Goal: Task Accomplishment & Management: Use online tool/utility

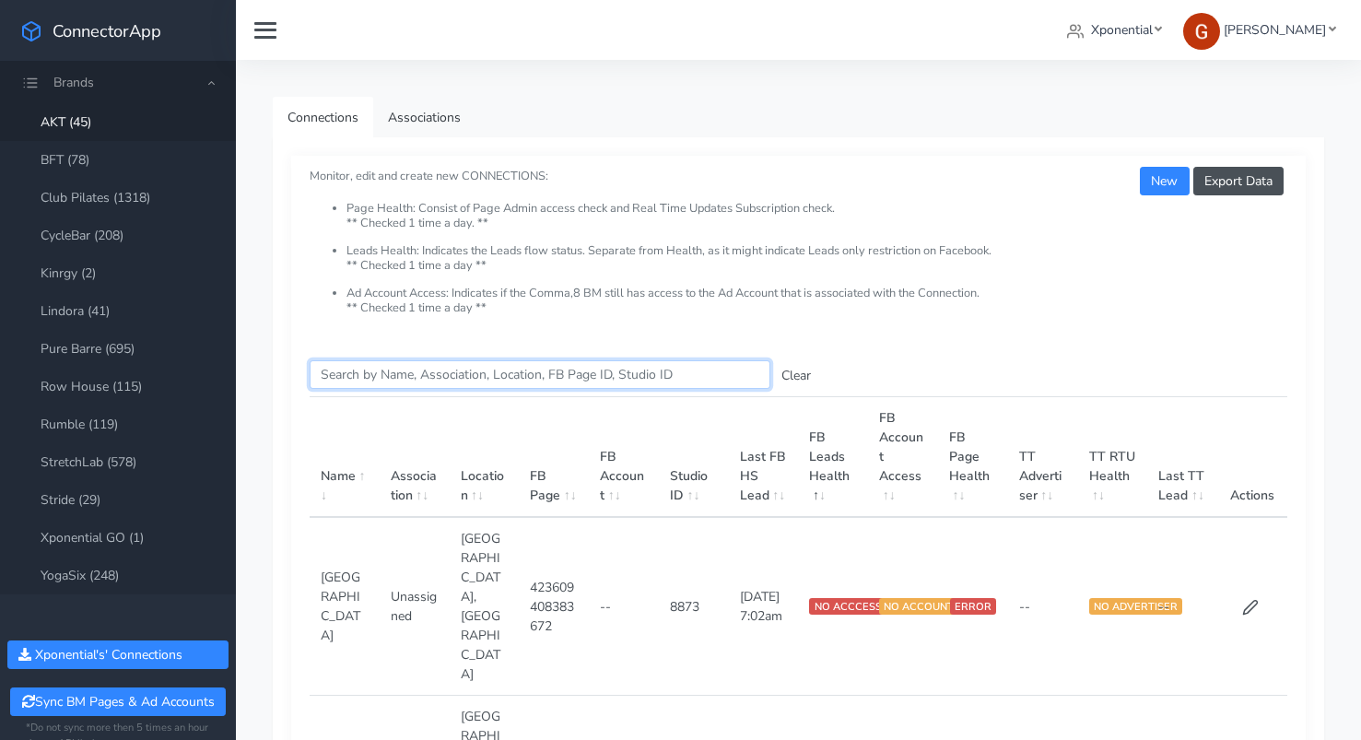
click at [475, 379] on input "Search this table" at bounding box center [540, 374] width 461 height 29
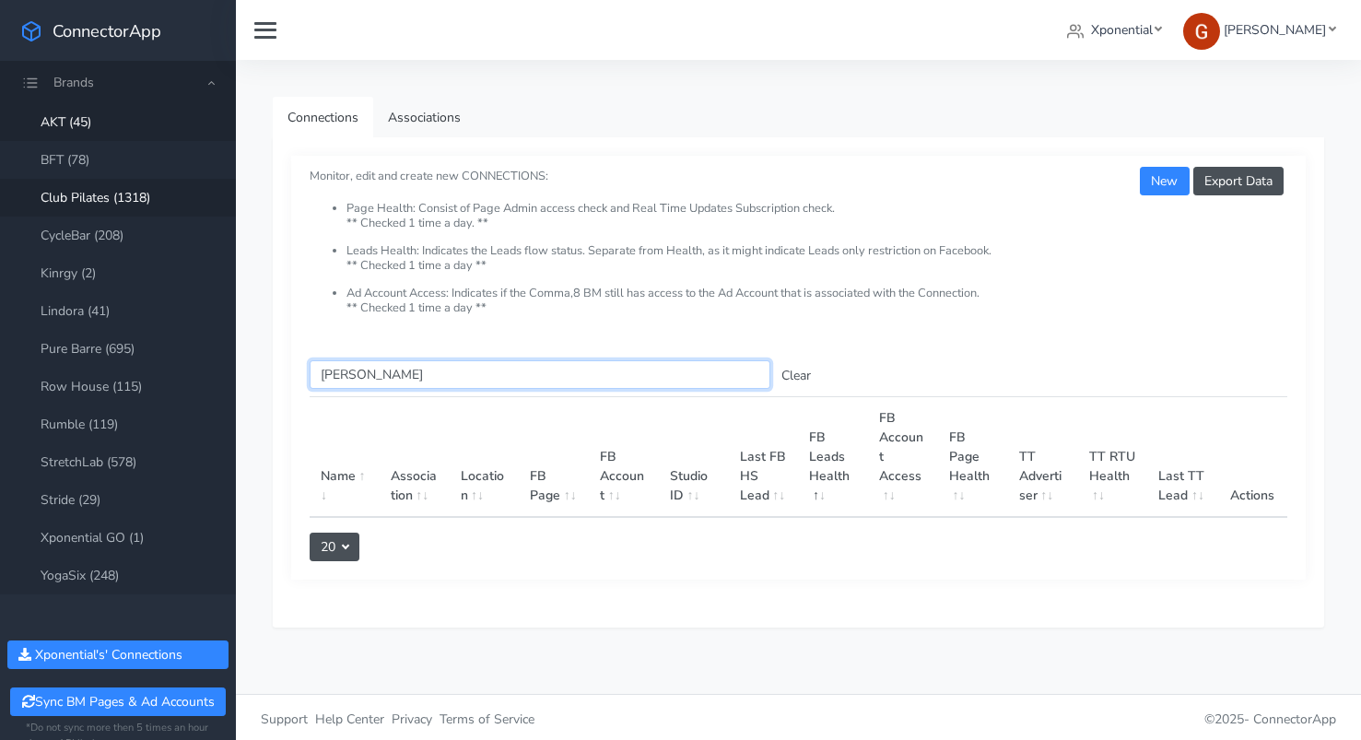
type input "[PERSON_NAME]"
click at [122, 204] on link "Club Pilates (1318)" at bounding box center [118, 198] width 236 height 38
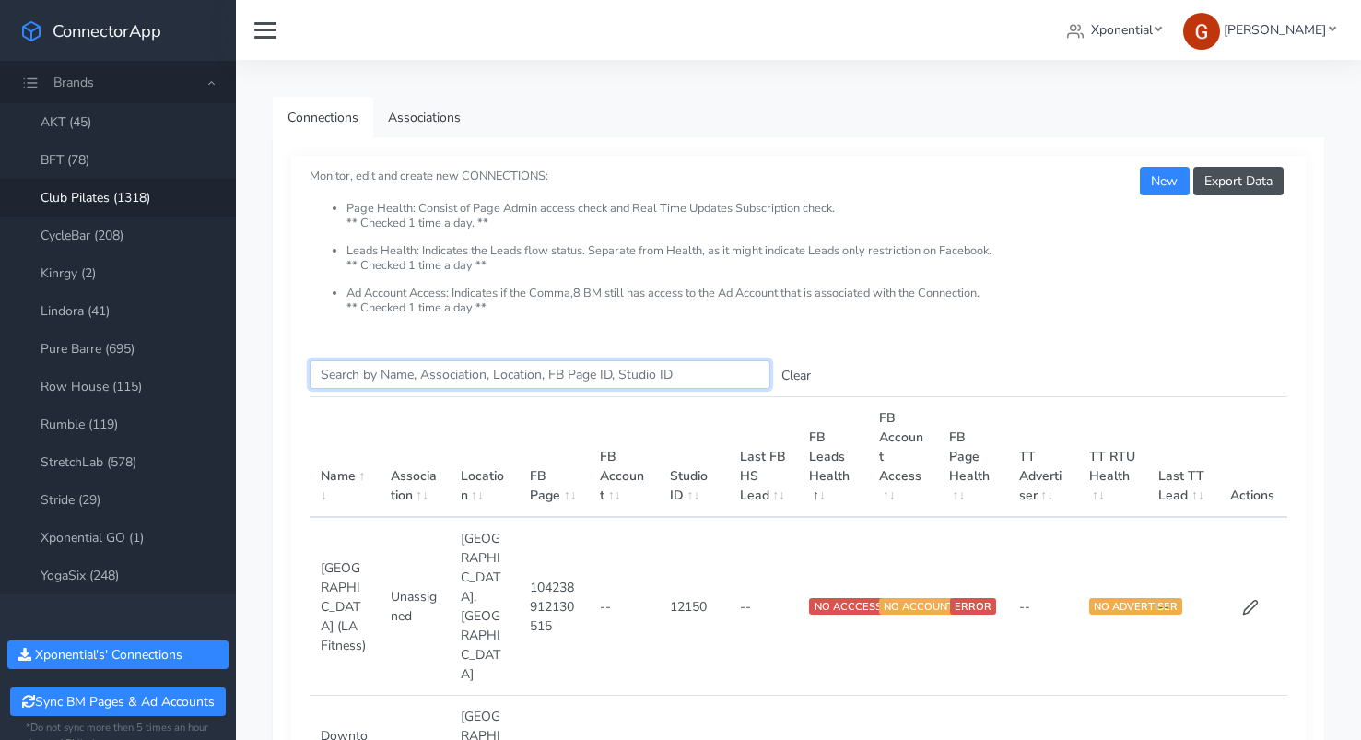
click at [535, 380] on input "Search this table" at bounding box center [540, 374] width 461 height 29
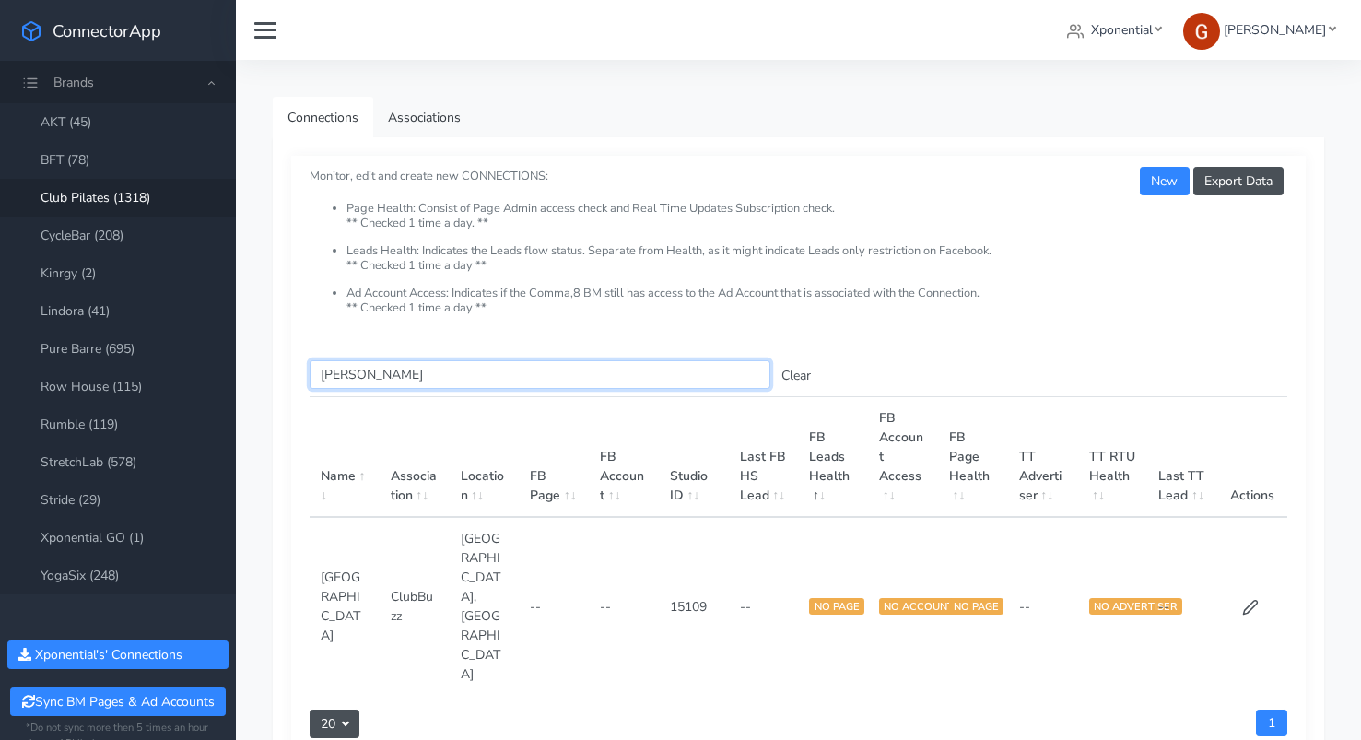
type input "[PERSON_NAME]"
click at [1262, 547] on td at bounding box center [1252, 606] width 70 height 178
click at [1259, 545] on td at bounding box center [1252, 606] width 70 height 178
click at [1245, 599] on icon at bounding box center [1250, 607] width 17 height 17
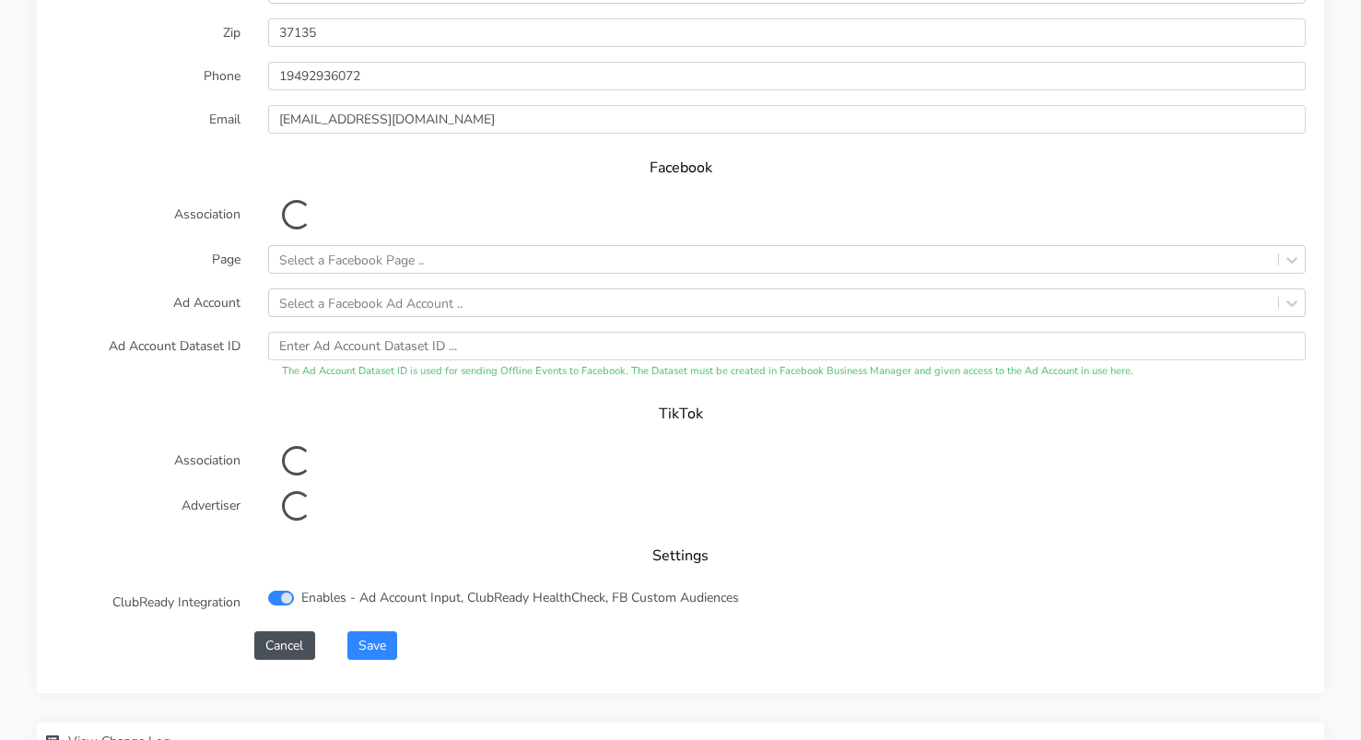
scroll to position [1535, 0]
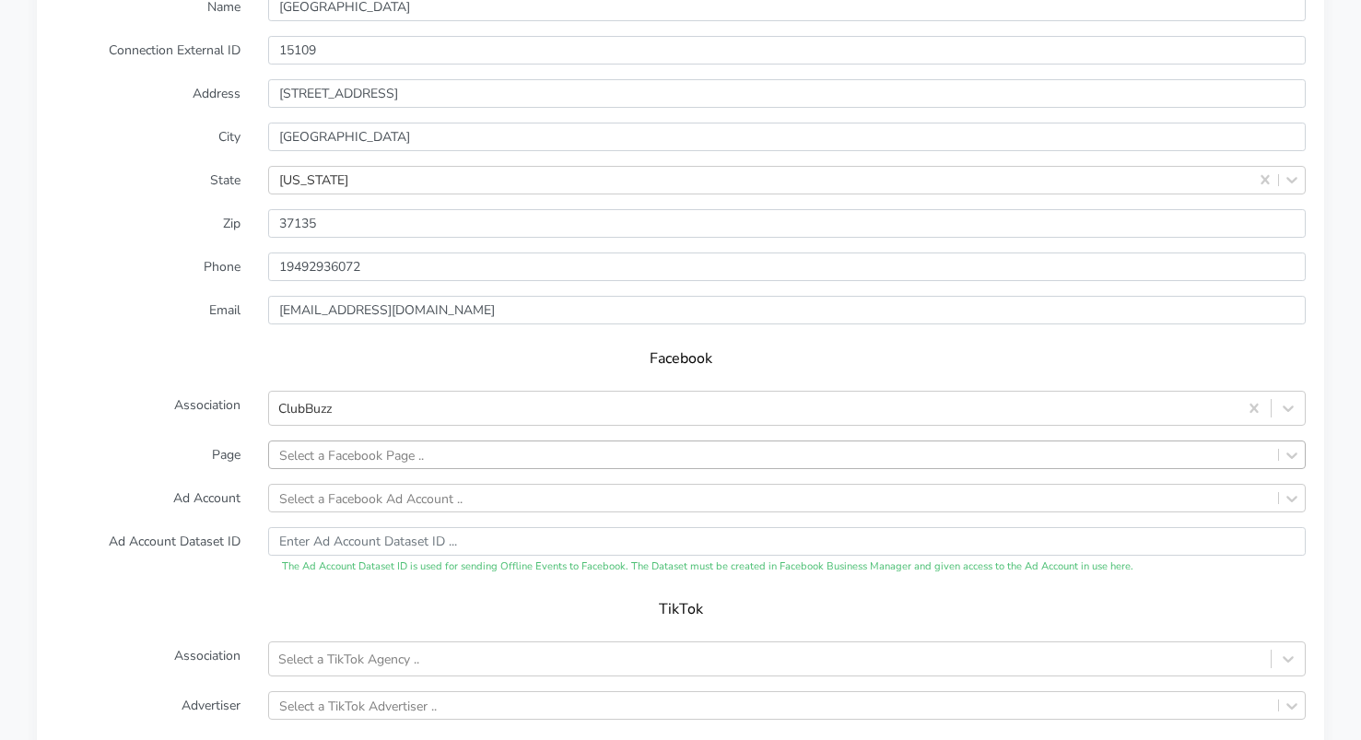
click at [355, 457] on div "Select a Facebook Page .." at bounding box center [786, 454] width 1037 height 29
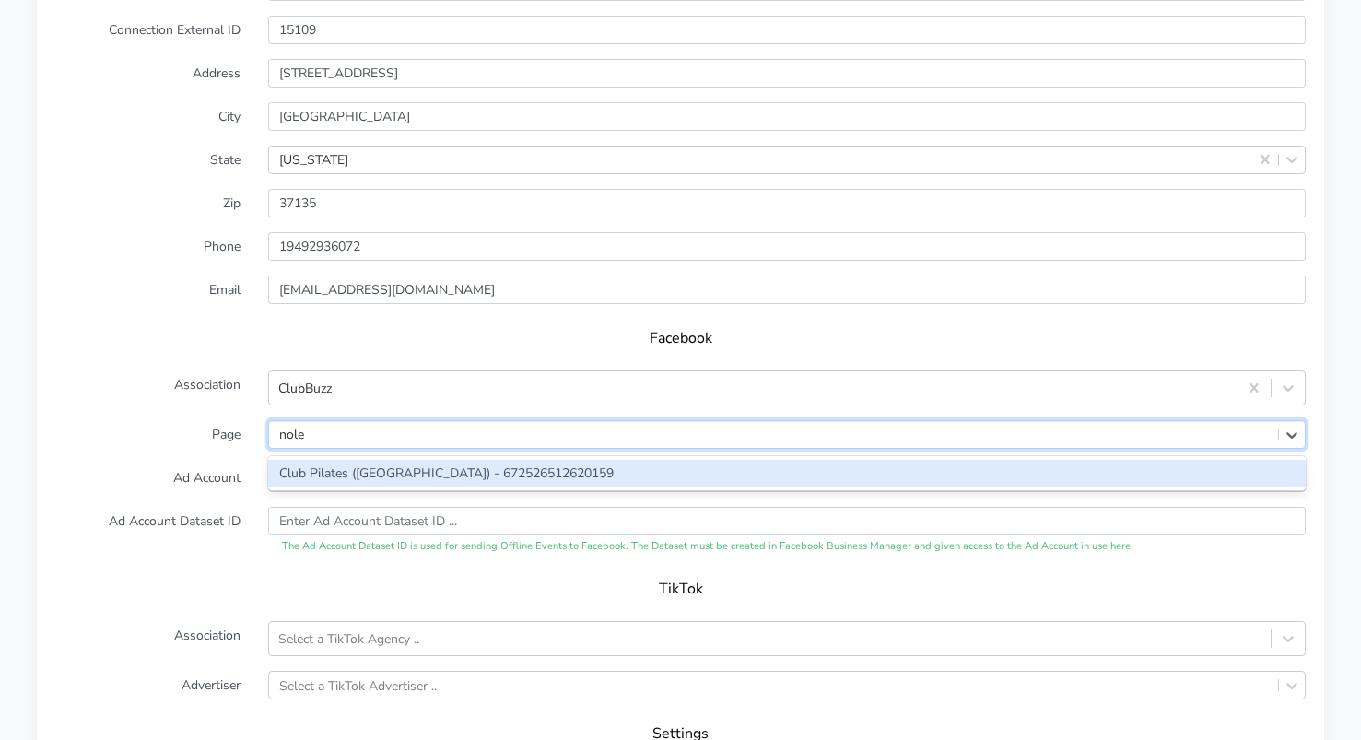
type input "[PERSON_NAME]"
click at [311, 475] on div "Club Pilates ([GEOGRAPHIC_DATA]) - 672526512620159" at bounding box center [786, 473] width 1037 height 27
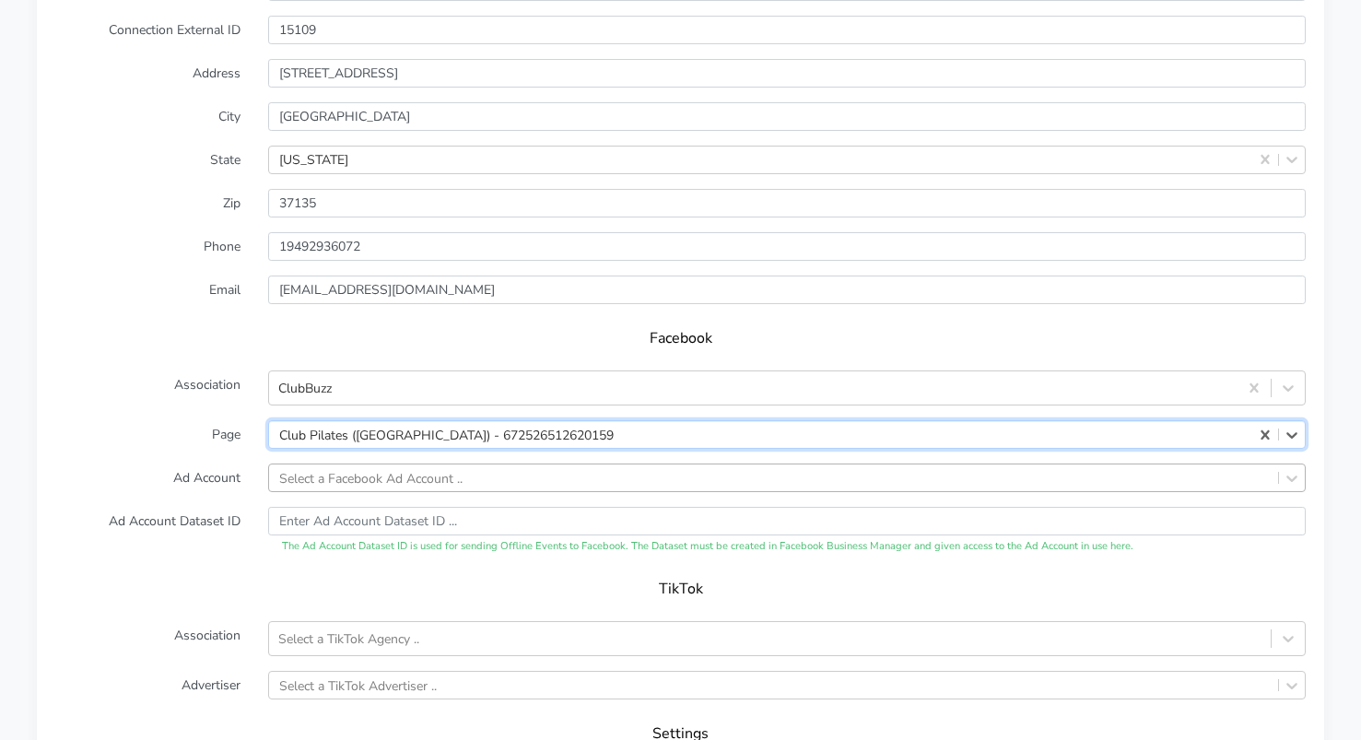
click at [308, 476] on div "Select a Facebook Ad Account .." at bounding box center [786, 477] width 1037 height 29
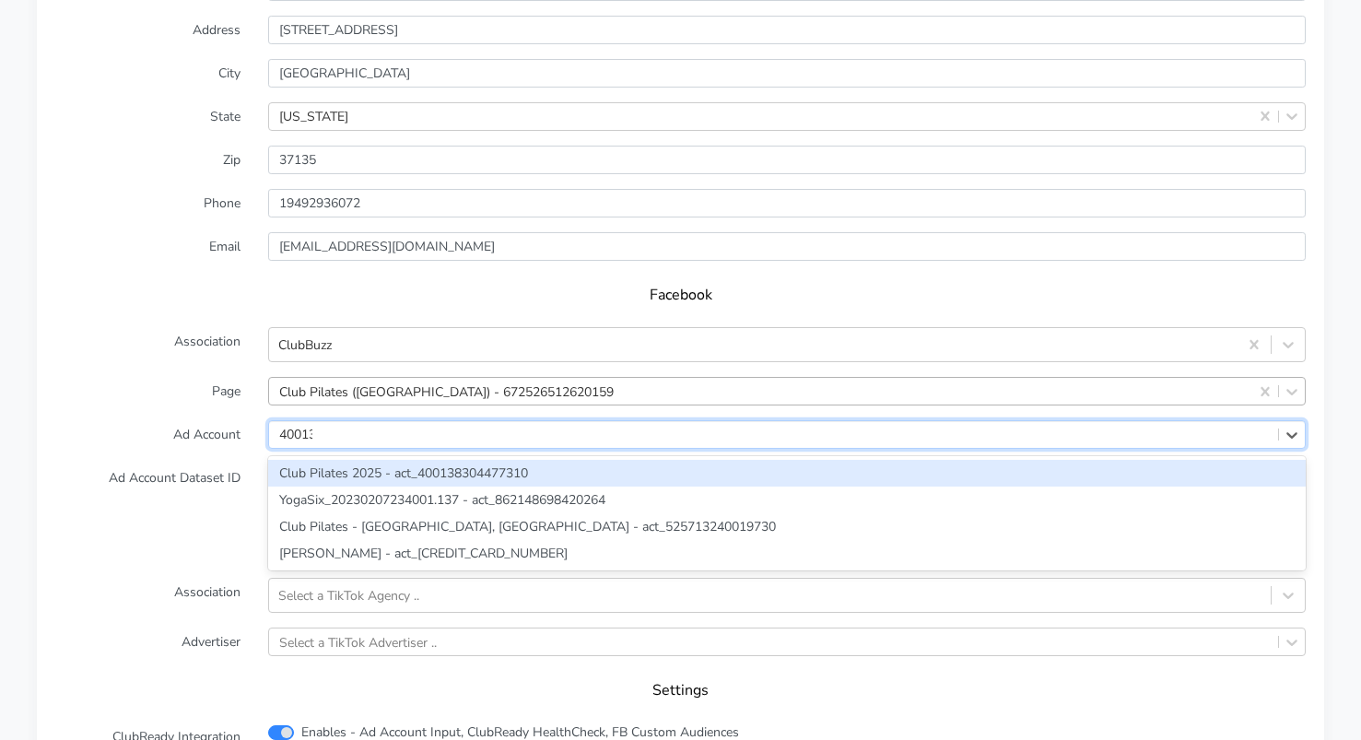
type input "400138"
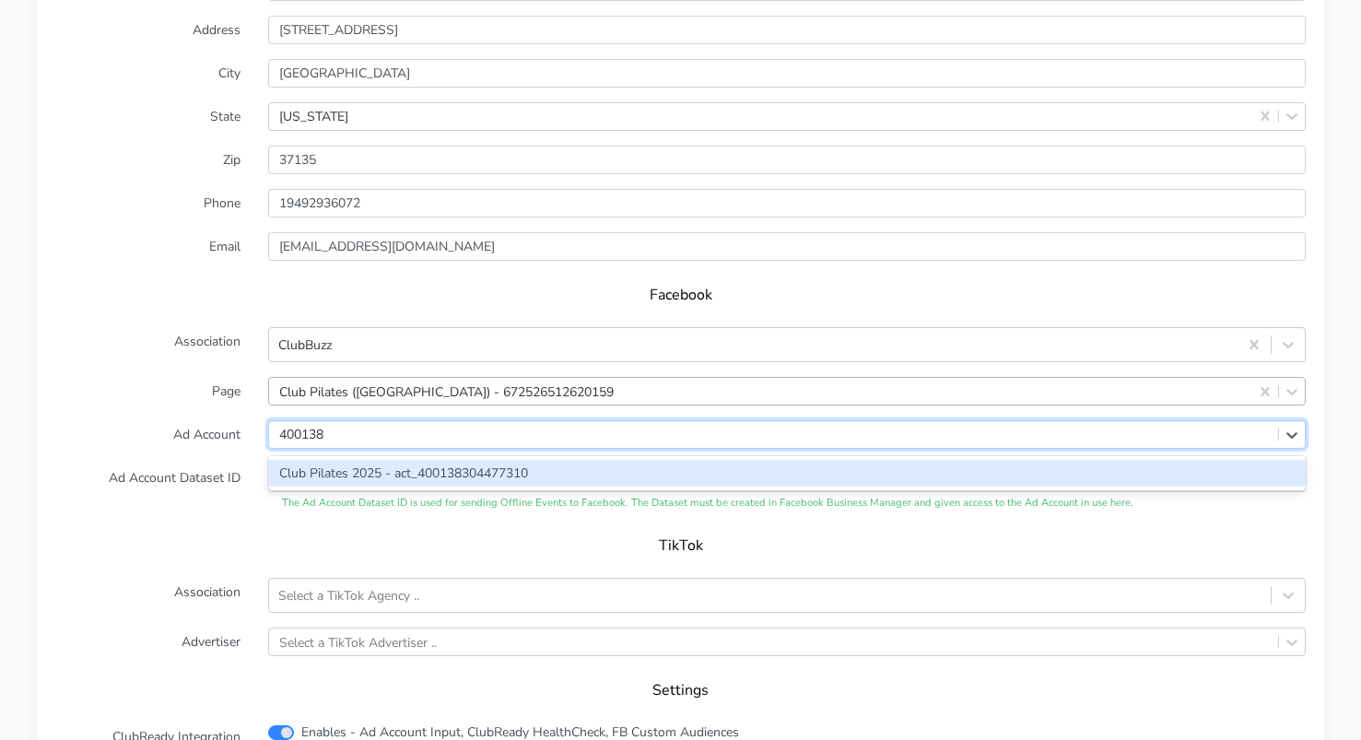
click at [329, 456] on div "Club Pilates 2025 - act_400138304477310" at bounding box center [786, 473] width 1037 height 34
click at [331, 469] on div "Club Pilates 2025 - act_400138304477310" at bounding box center [786, 473] width 1037 height 27
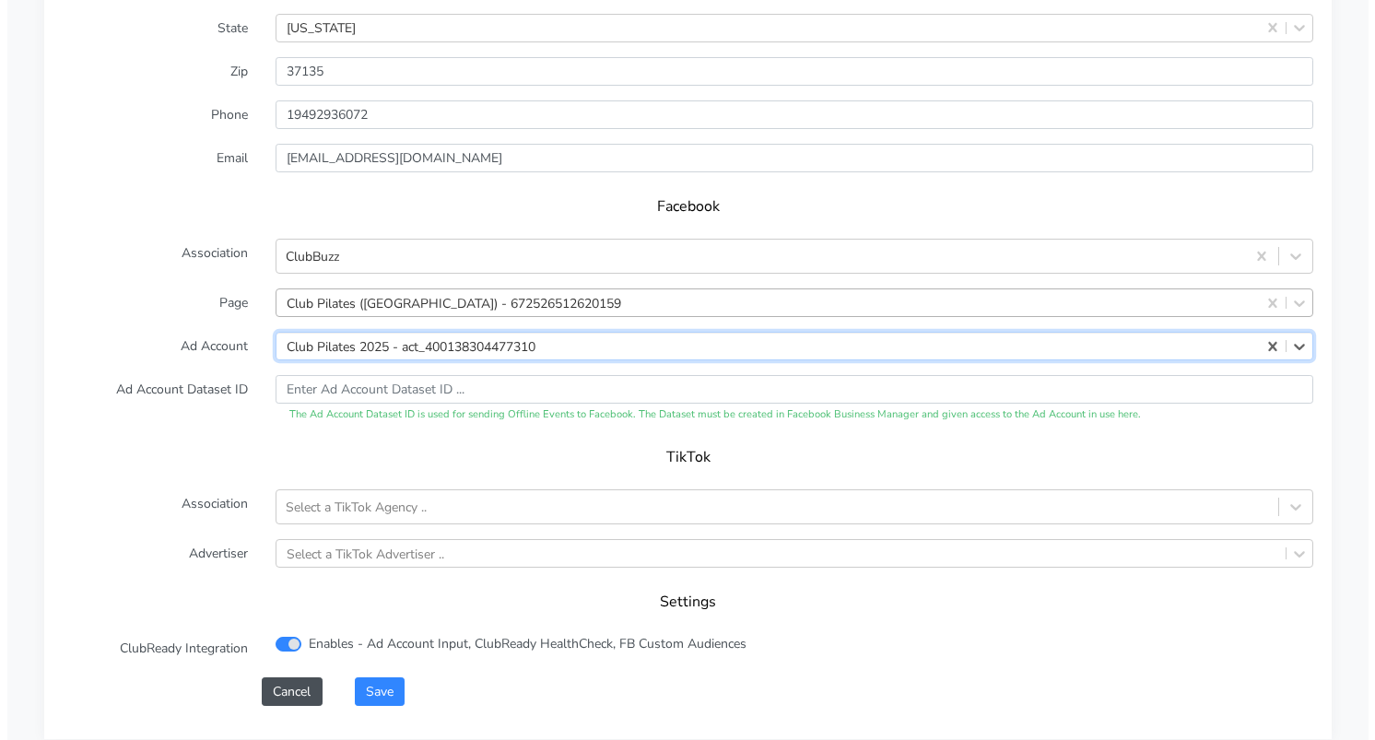
scroll to position [1913, 0]
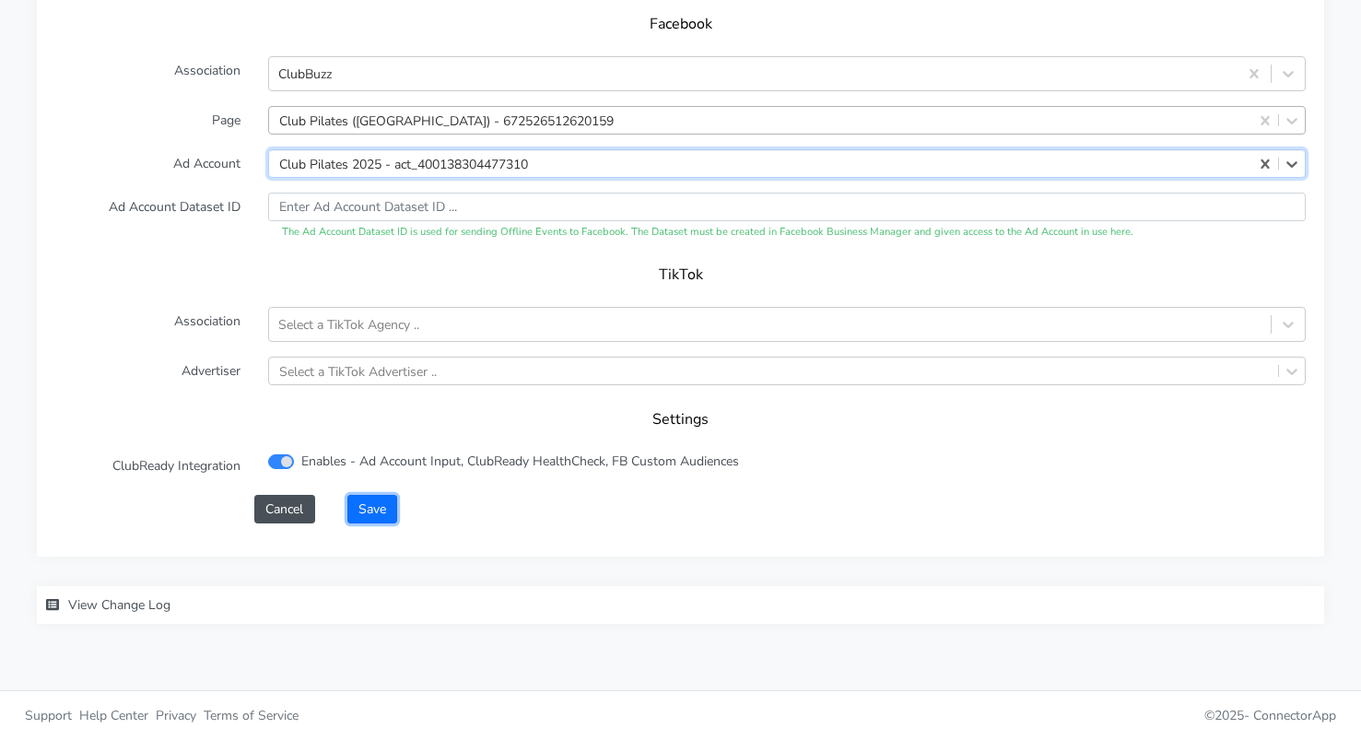
click at [389, 507] on button "Save" at bounding box center [372, 509] width 50 height 29
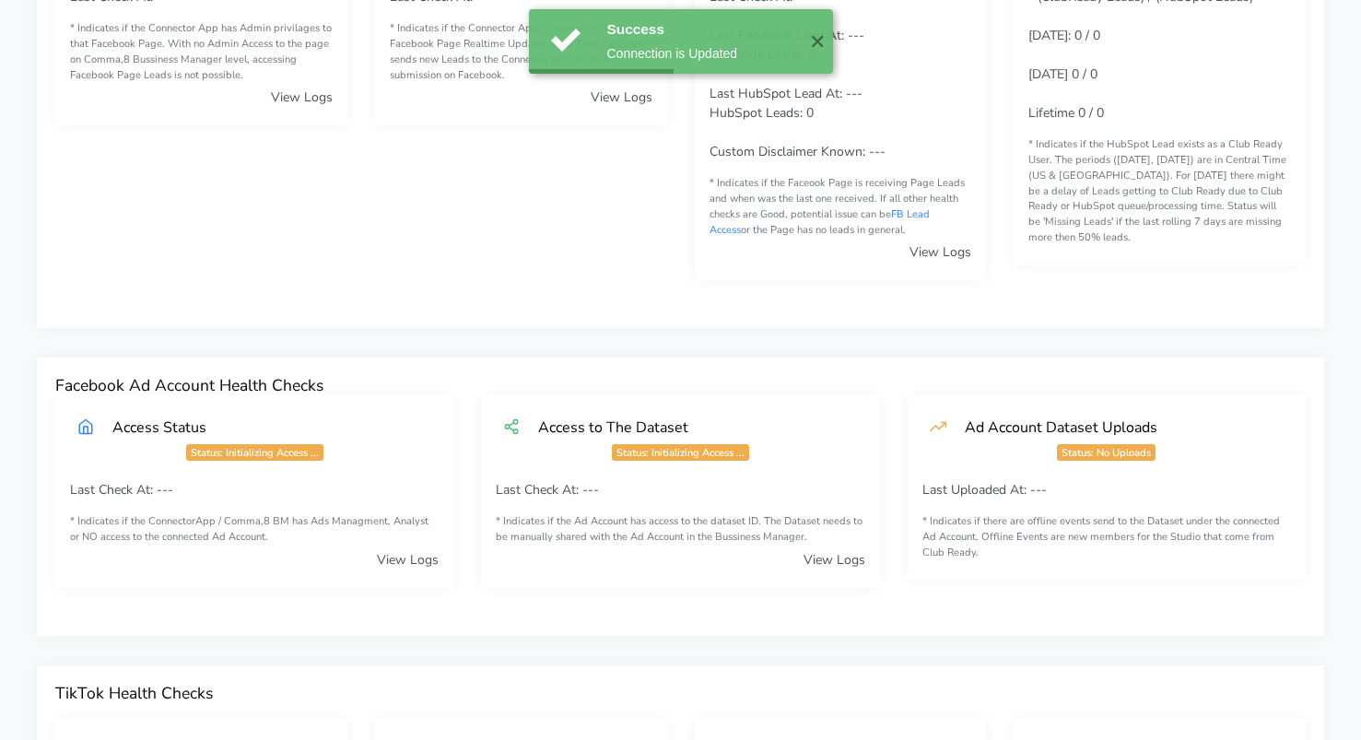
scroll to position [1229, 0]
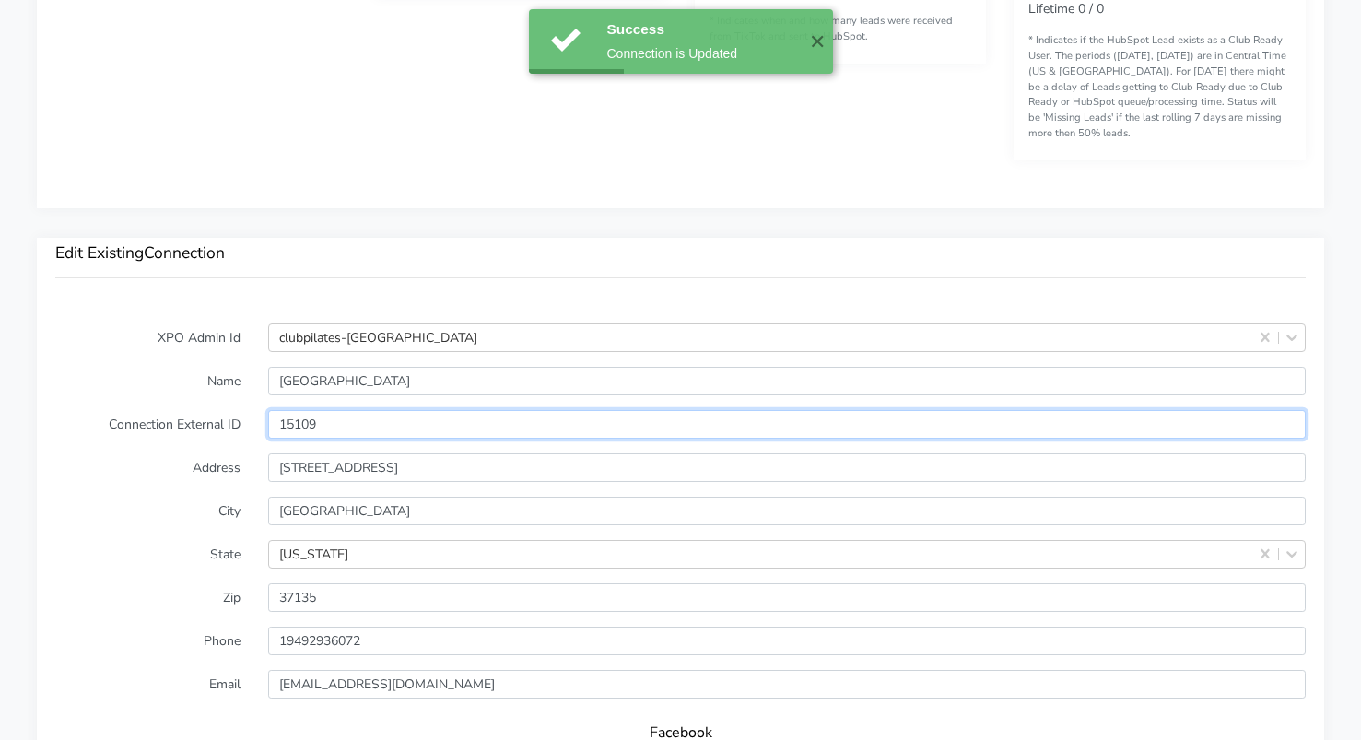
click at [299, 427] on input "15109" at bounding box center [786, 424] width 1037 height 29
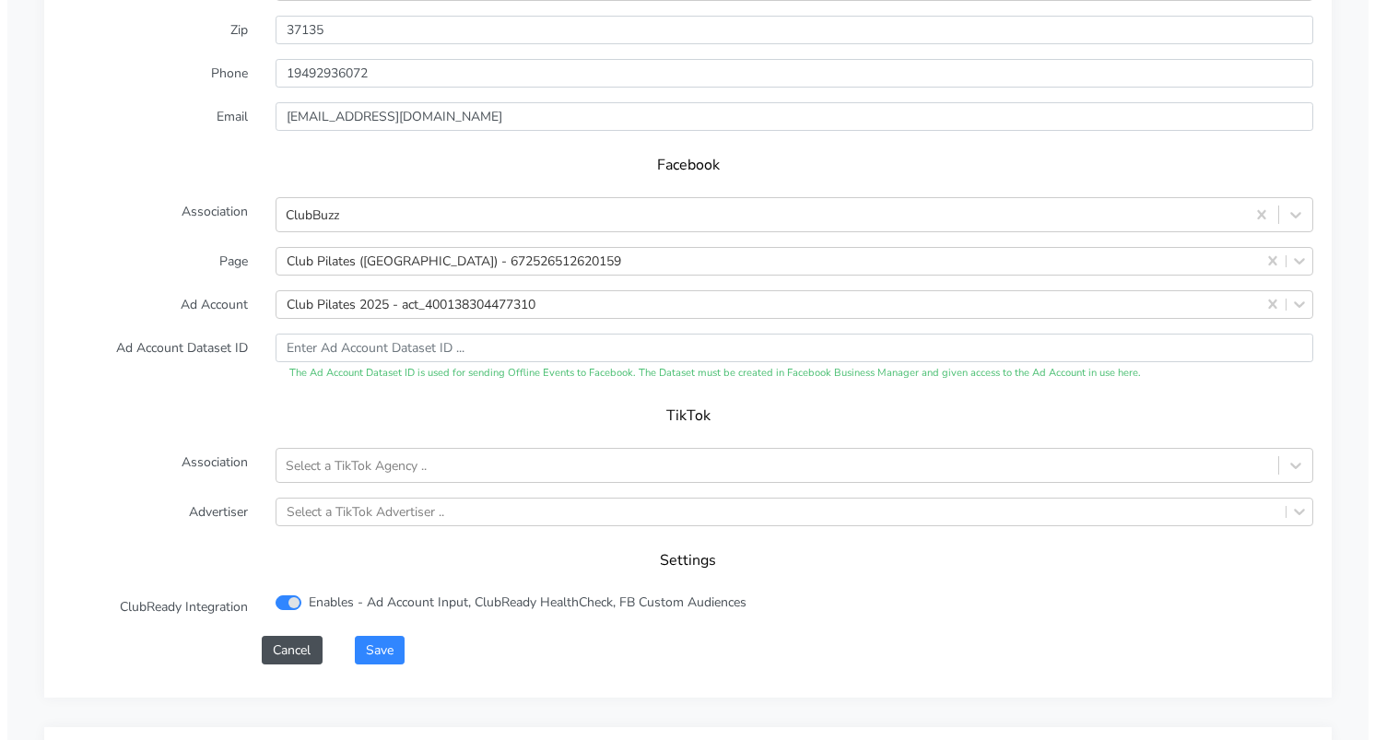
scroll to position [1937, 0]
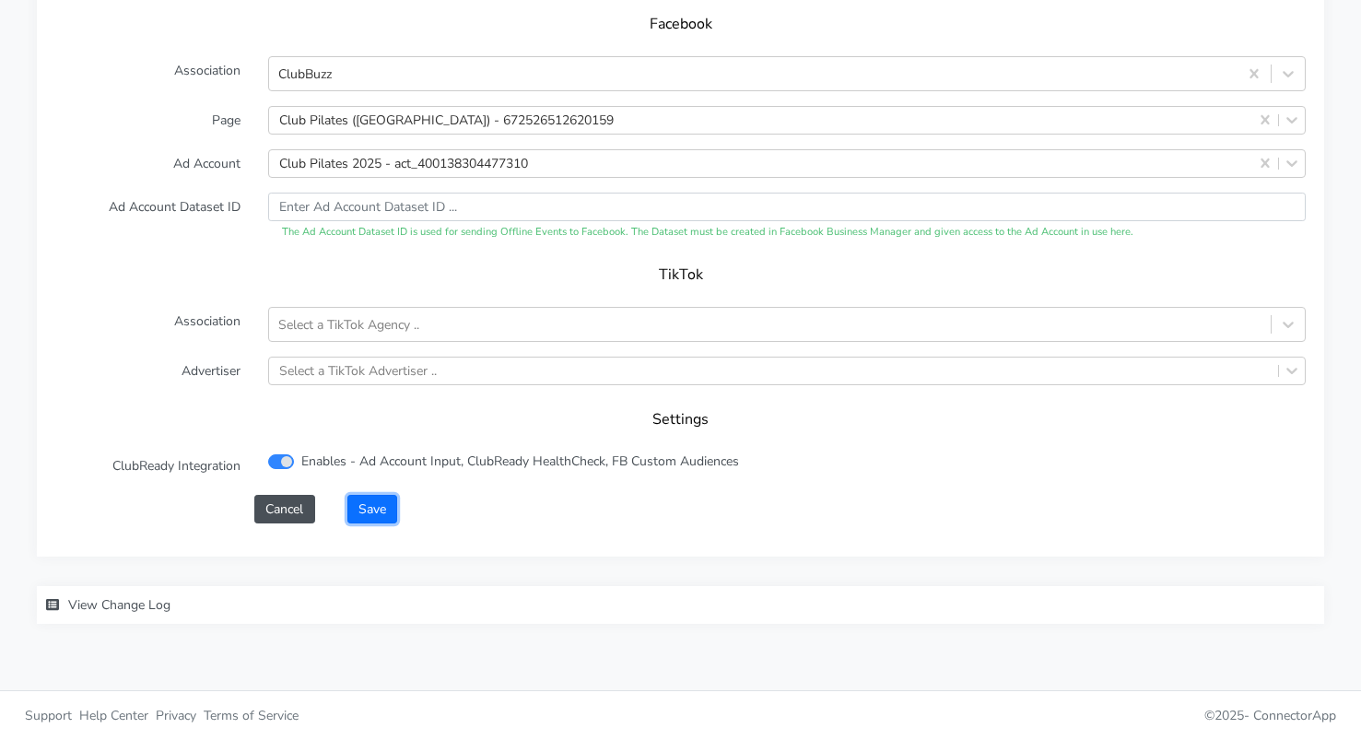
click at [374, 508] on button "Save" at bounding box center [372, 509] width 50 height 29
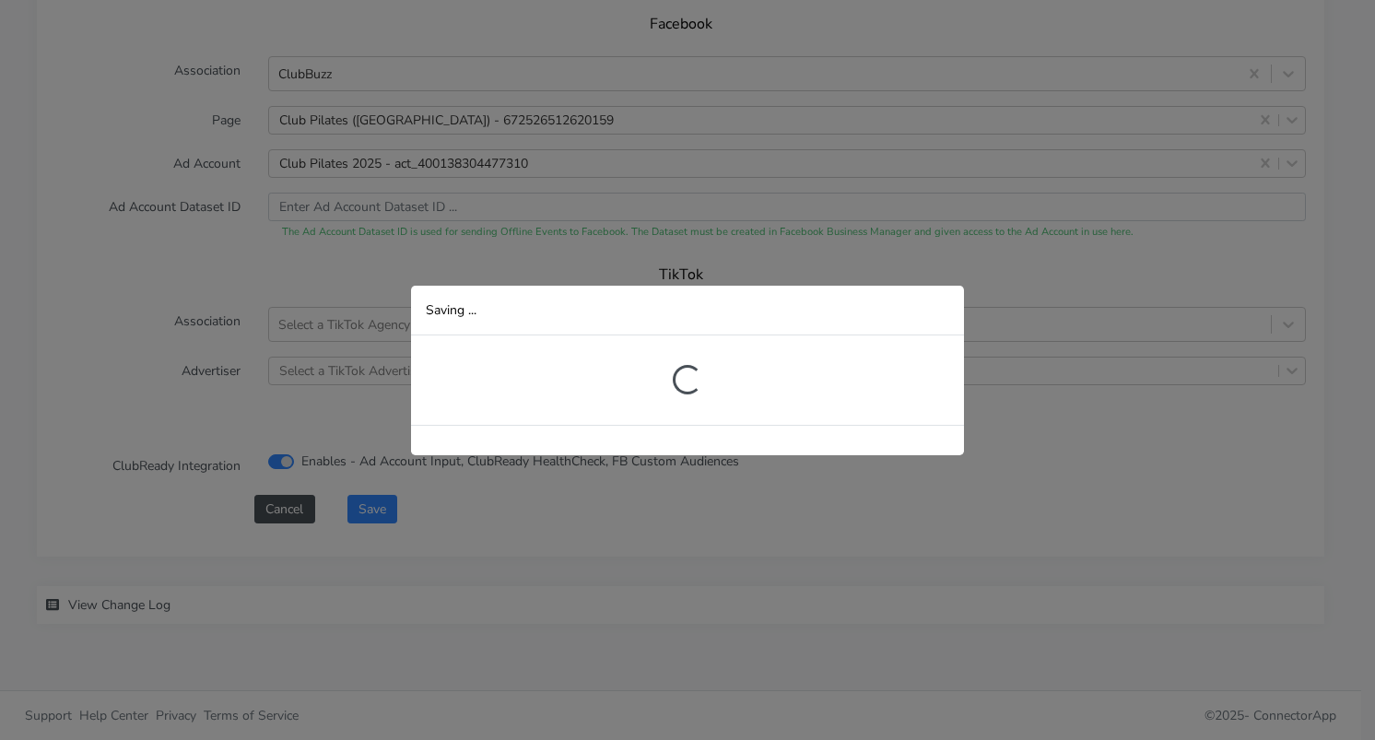
scroll to position [400, 0]
